Goal: Task Accomplishment & Management: Complete application form

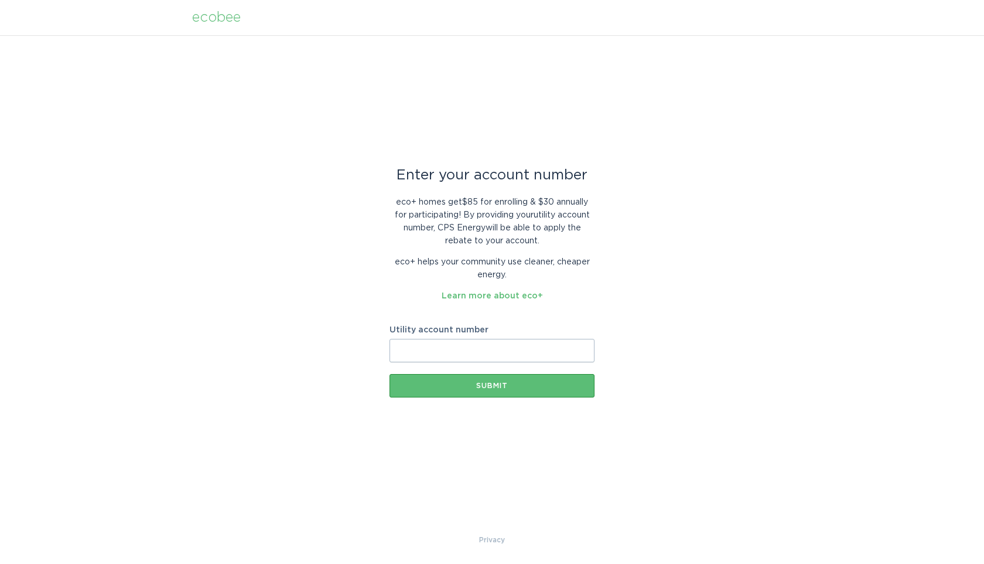
click at [653, 258] on div "Enter your account number eco+ homes get $85 for enrolling & $30 annually for p…" at bounding box center [492, 284] width 984 height 498
click at [438, 342] on input "Utility account number" at bounding box center [492, 350] width 205 height 23
paste input "[PHONE_NUMBER]"
type input "[PHONE_NUMBER]"
click at [679, 380] on div "Enter your account number eco+ homes get $85 for enrolling & $30 annually for p…" at bounding box center [492, 284] width 984 height 498
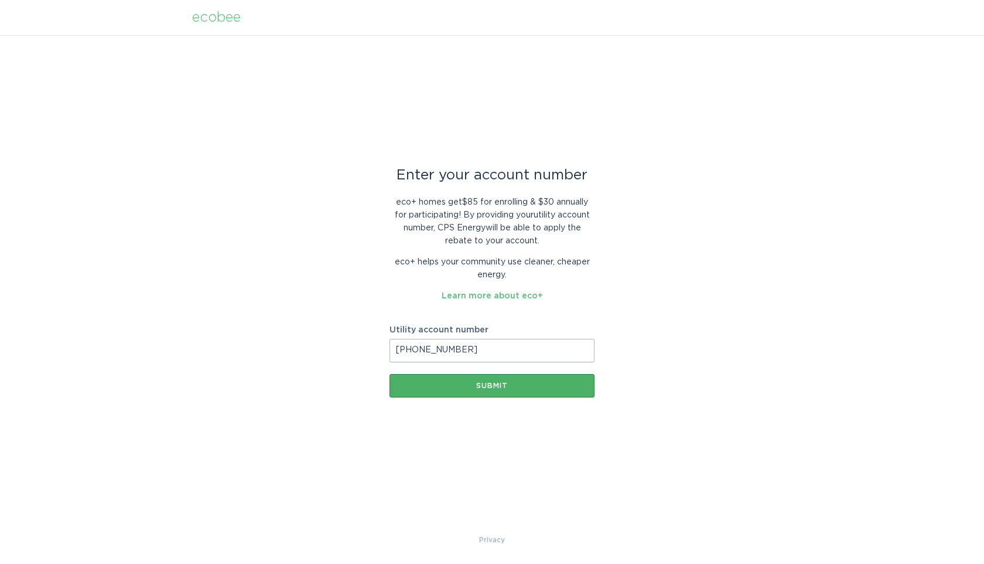
click at [486, 386] on div "Submit" at bounding box center [492, 385] width 193 height 7
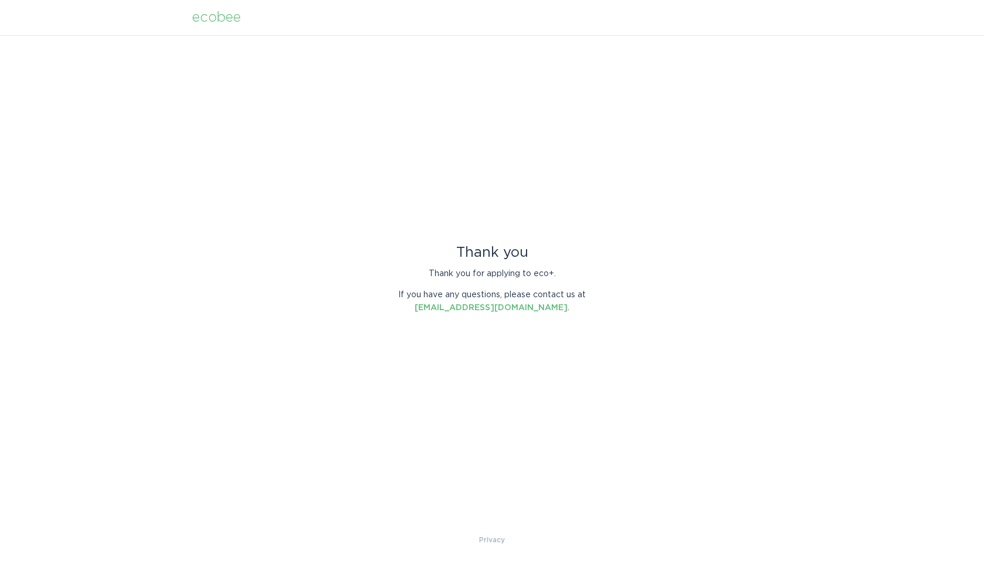
click at [530, 393] on div "Thank you Thank you for applying to eco+. If you have any questions, please con…" at bounding box center [492, 284] width 984 height 498
